Goal: Task Accomplishment & Management: Manage account settings

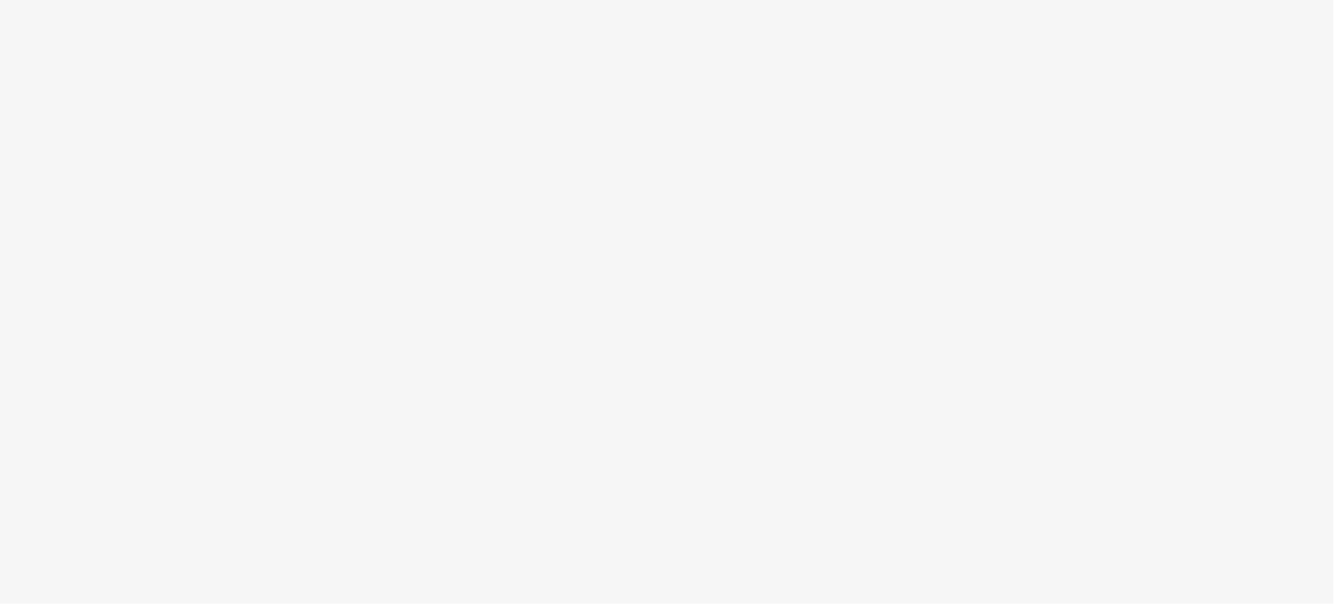
click at [510, 24] on body at bounding box center [667, 302] width 1334 height 604
click at [559, 17] on body at bounding box center [667, 302] width 1334 height 604
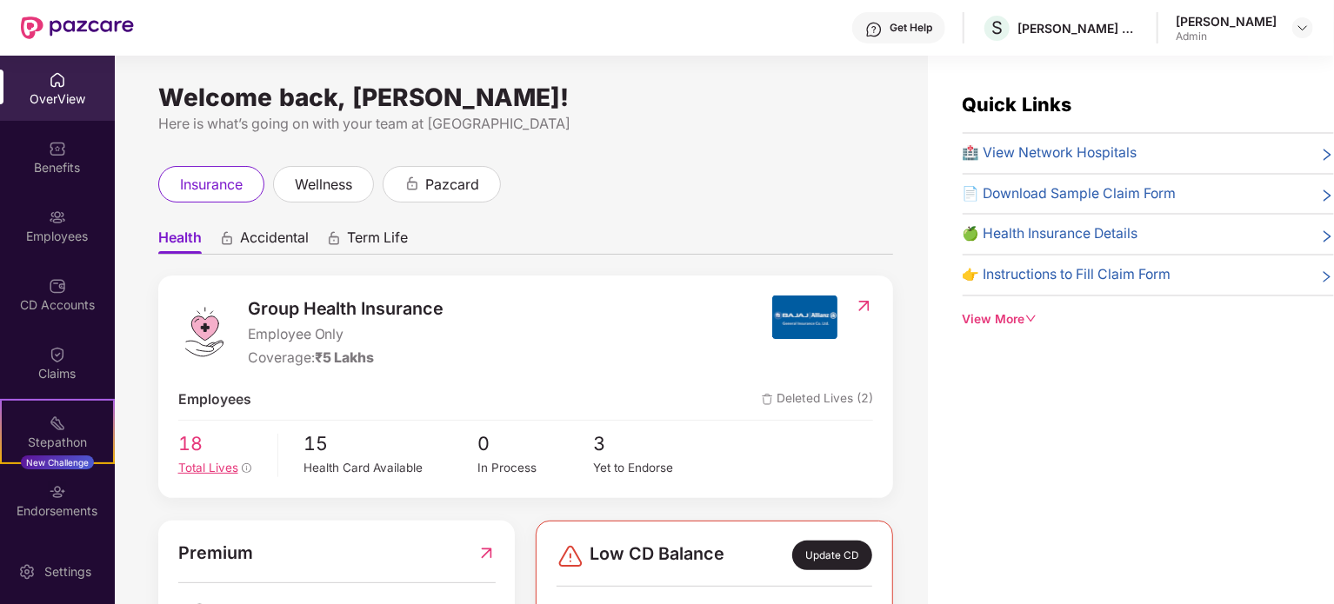
click at [231, 448] on span "18" at bounding box center [221, 445] width 87 height 30
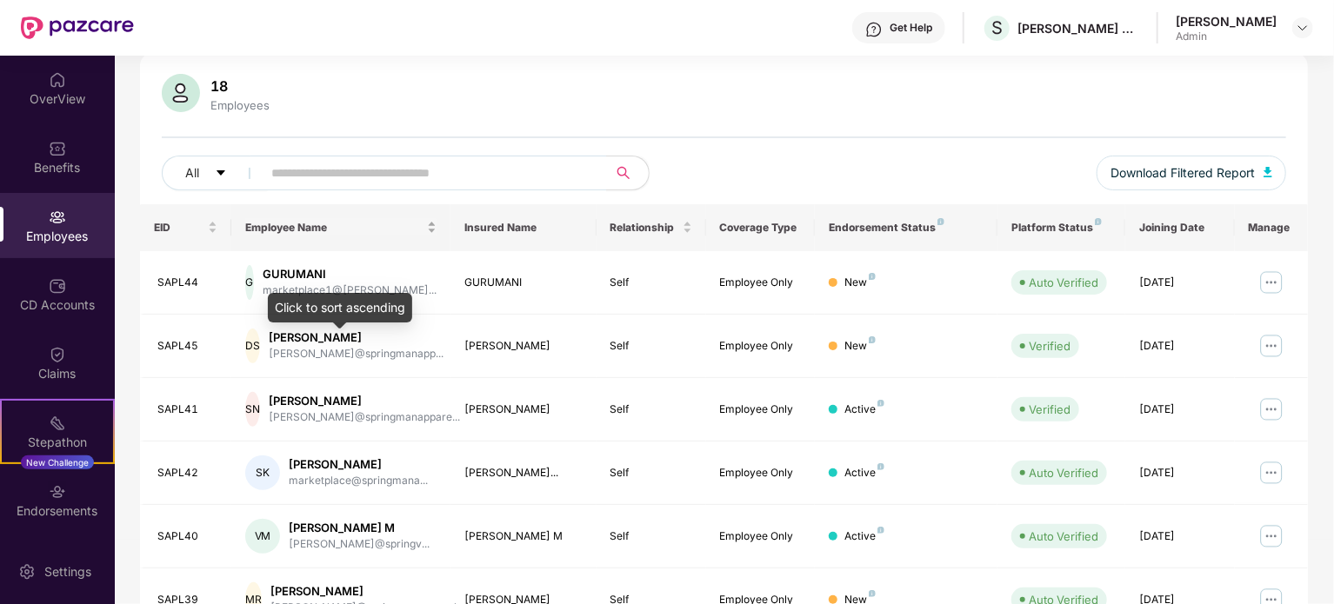
scroll to position [121, 0]
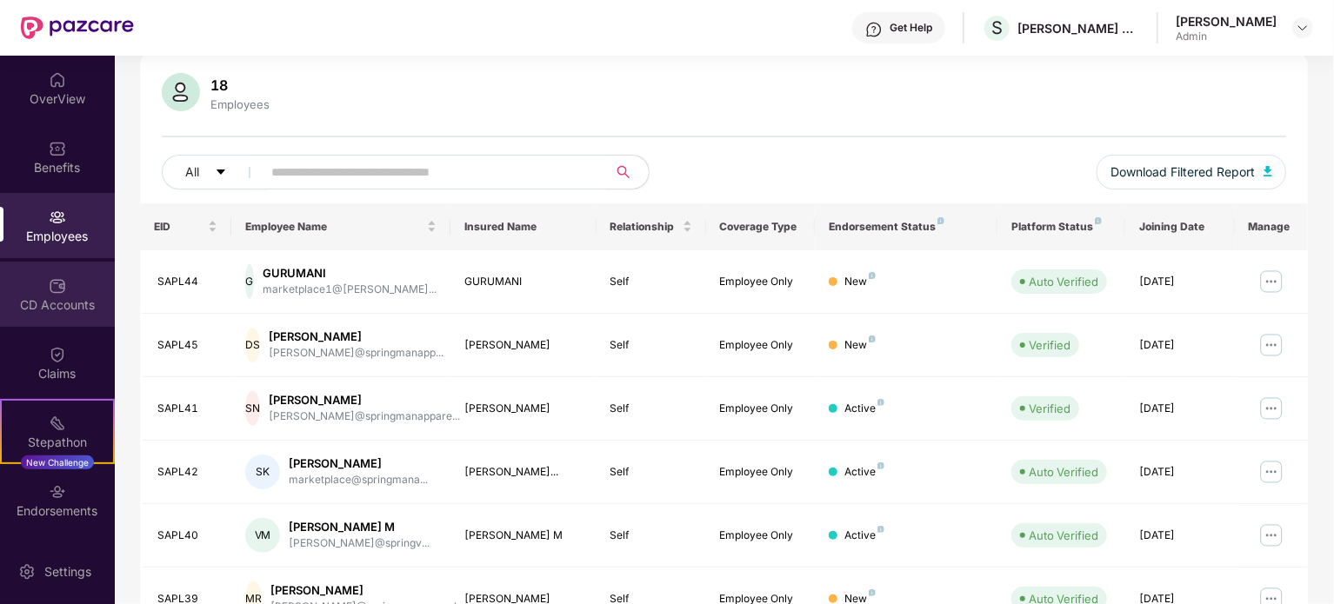
click at [70, 303] on div "CD Accounts" at bounding box center [57, 304] width 115 height 17
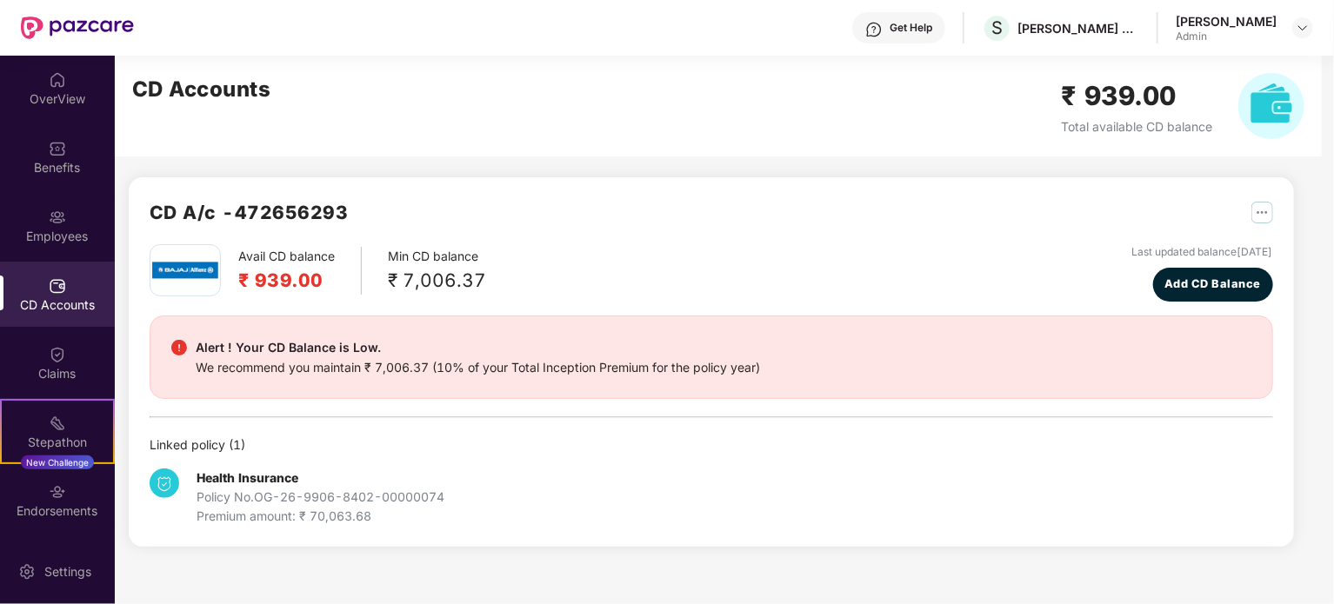
click at [436, 267] on div "₹ 7,006.37" at bounding box center [437, 280] width 98 height 29
click at [1262, 213] on img "button" at bounding box center [1262, 213] width 22 height 22
click at [1219, 247] on div "CD Statement" at bounding box center [1221, 250] width 80 height 19
click at [654, 372] on div "We recommend you maintain ₹ 7,006.37 (10% of your Total Inception Premium for t…" at bounding box center [478, 367] width 564 height 19
click at [455, 370] on div "We recommend you maintain ₹ 7,006.37 (10% of your Total Inception Premium for t…" at bounding box center [478, 367] width 564 height 19
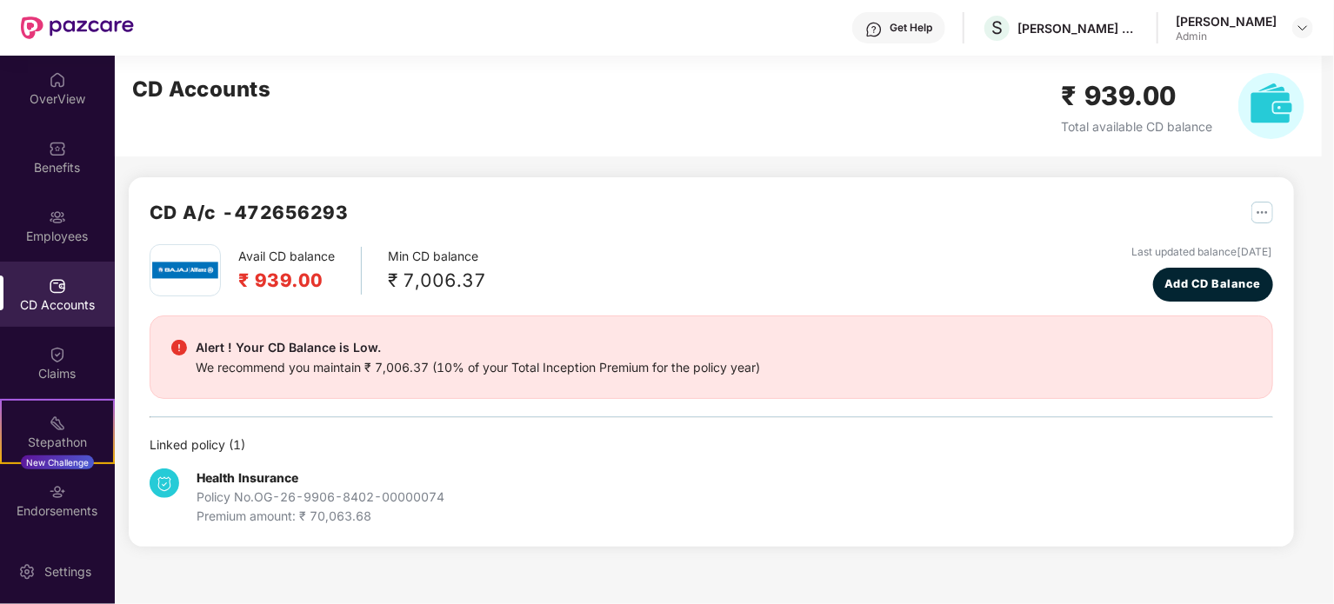
click at [230, 448] on div "Linked policy ( 1 )" at bounding box center [711, 445] width 1123 height 19
click at [173, 483] on img at bounding box center [165, 484] width 30 height 30
click at [247, 497] on div "Policy No. OG-26-9906-8402-00000074" at bounding box center [321, 497] width 248 height 19
click at [68, 241] on div "Employees" at bounding box center [57, 236] width 115 height 17
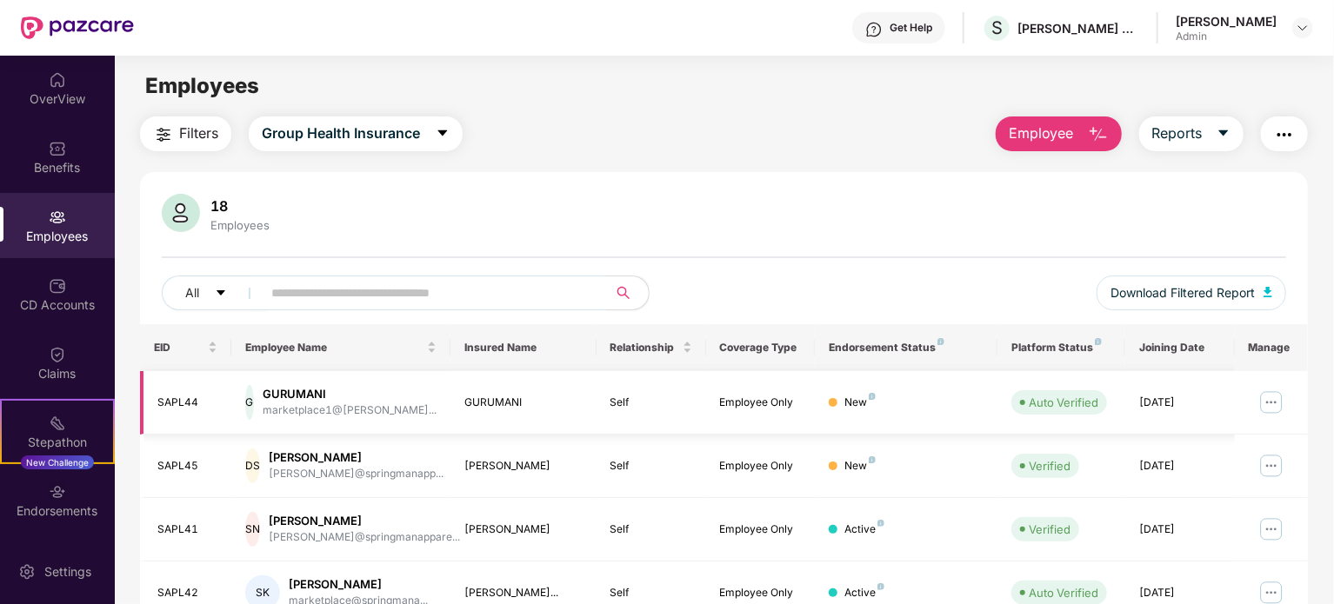
click at [1263, 402] on img at bounding box center [1271, 403] width 28 height 28
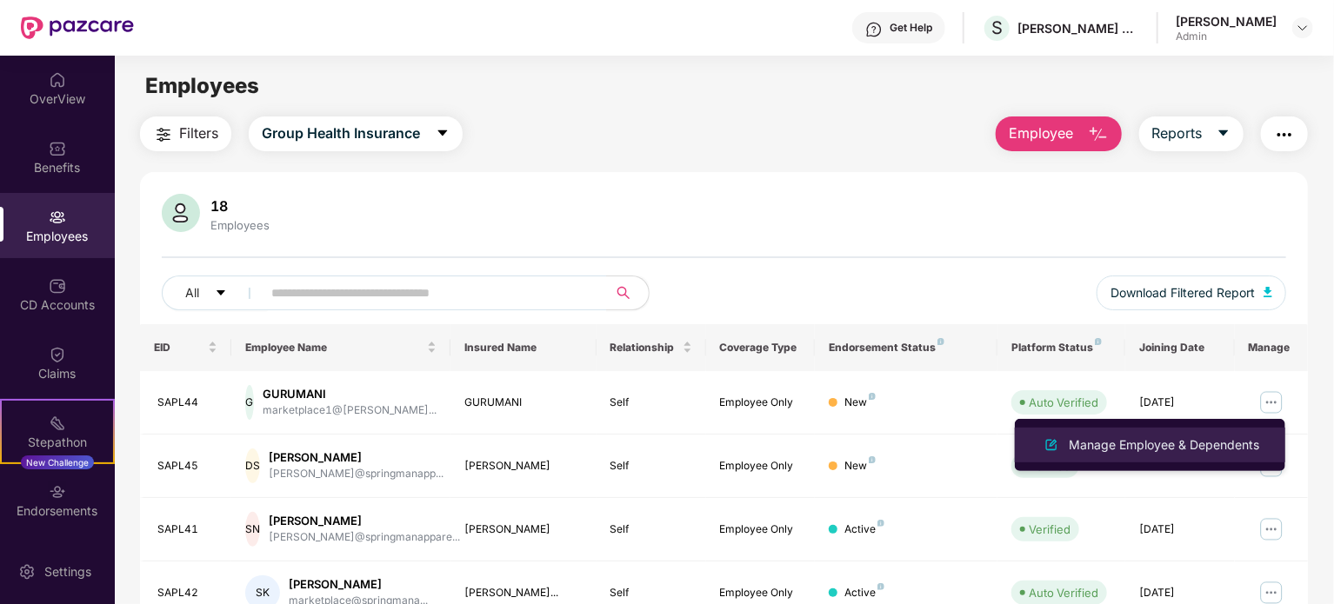
click at [1078, 441] on div "Manage Employee & Dependents" at bounding box center [1163, 445] width 197 height 19
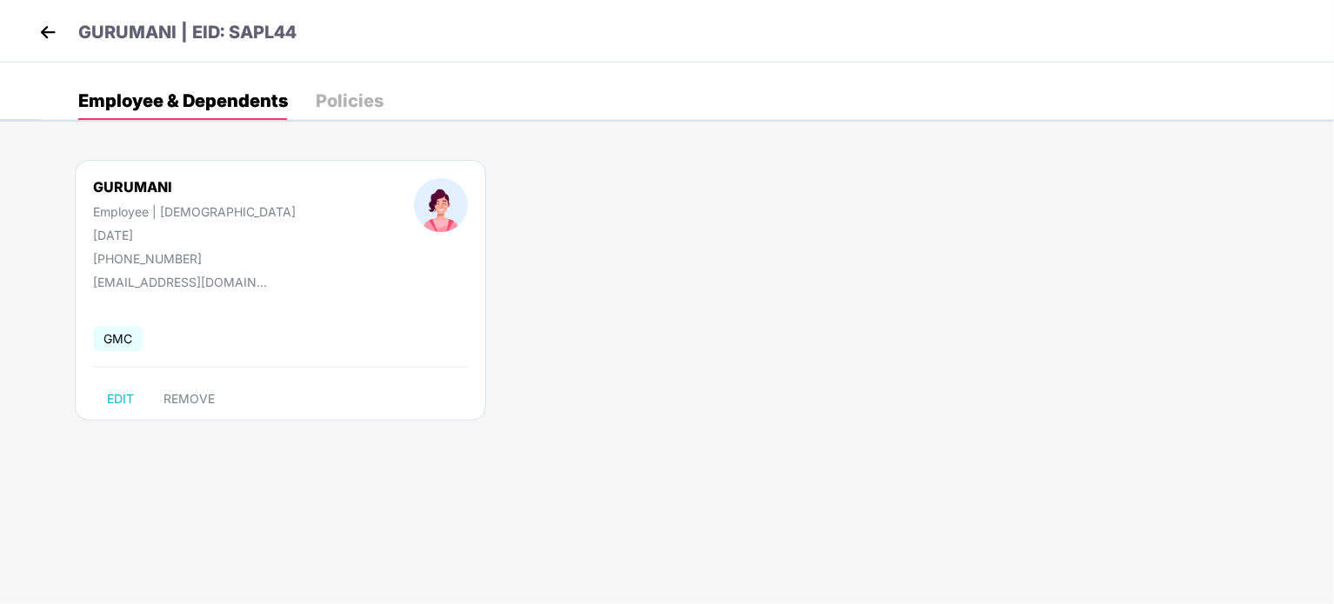
click at [40, 27] on img at bounding box center [48, 32] width 26 height 26
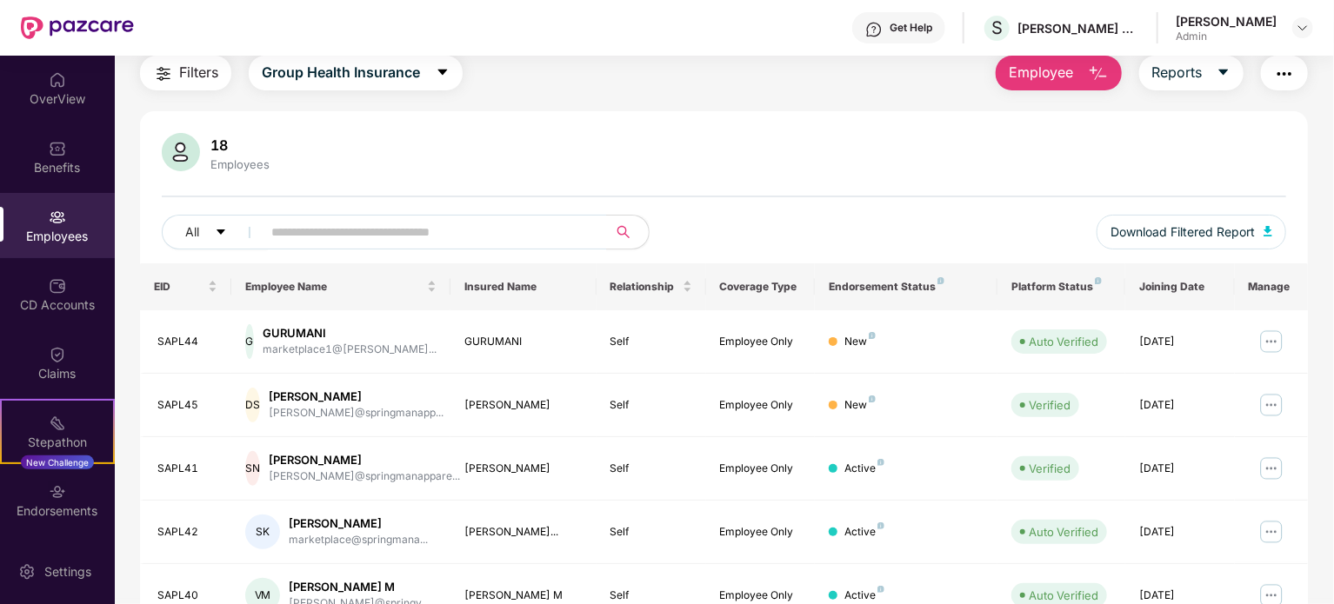
scroll to position [261, 0]
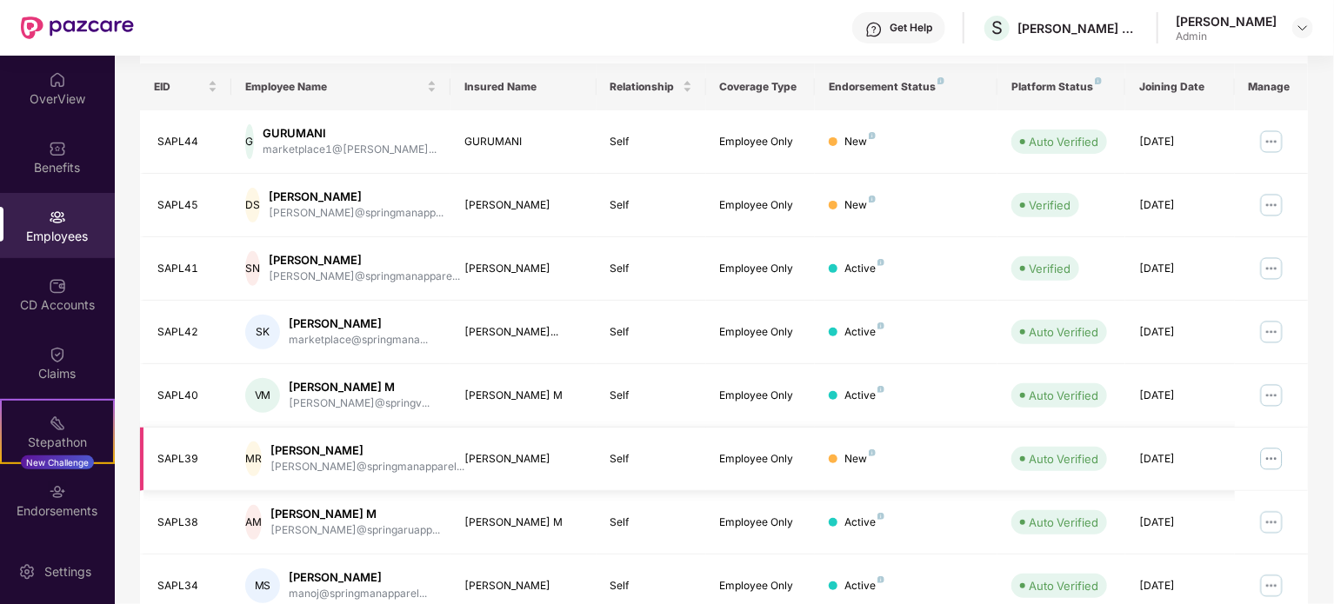
click at [1269, 458] on img at bounding box center [1271, 459] width 28 height 28
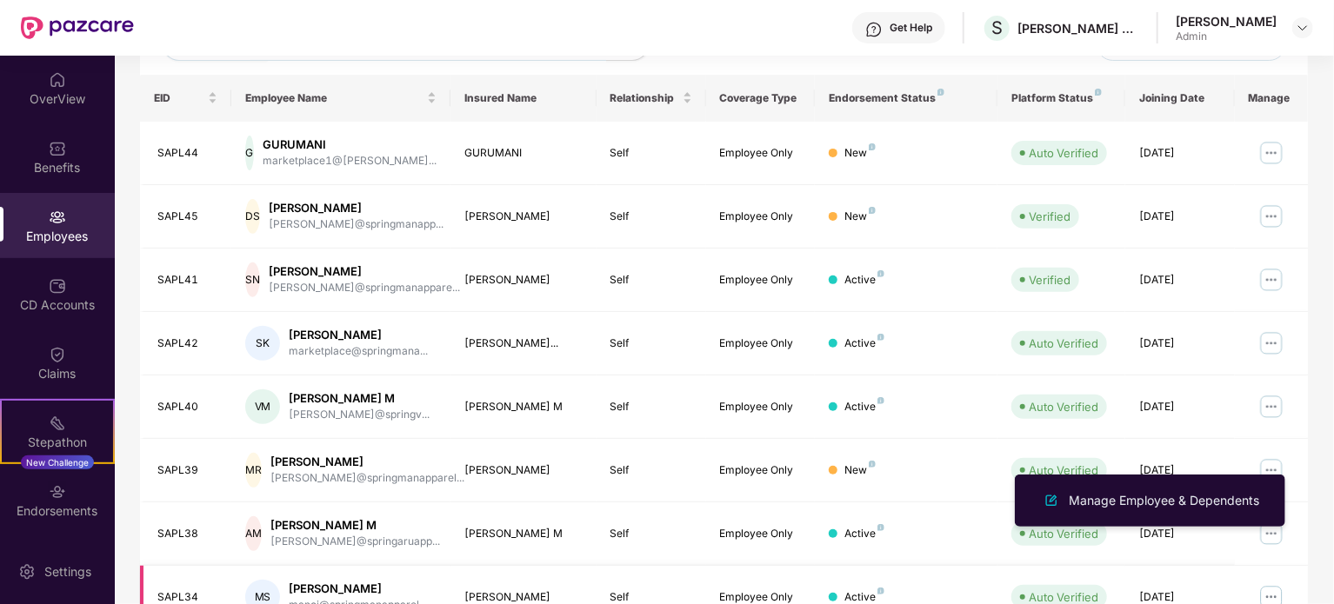
scroll to position [27, 0]
